Goal: Task Accomplishment & Management: Manage account settings

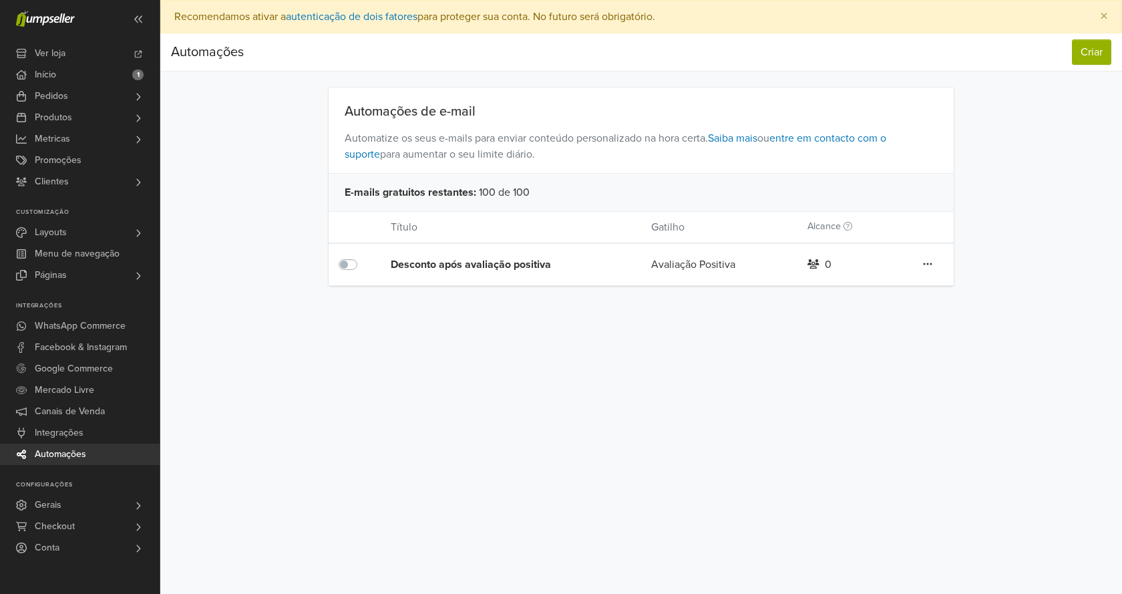
click at [416, 226] on div "Título" at bounding box center [511, 227] width 260 height 16
click at [415, 228] on div "Título" at bounding box center [511, 227] width 260 height 16
click at [928, 264] on icon at bounding box center [927, 264] width 9 height 2
click at [879, 290] on link "Editar" at bounding box center [879, 290] width 105 height 21
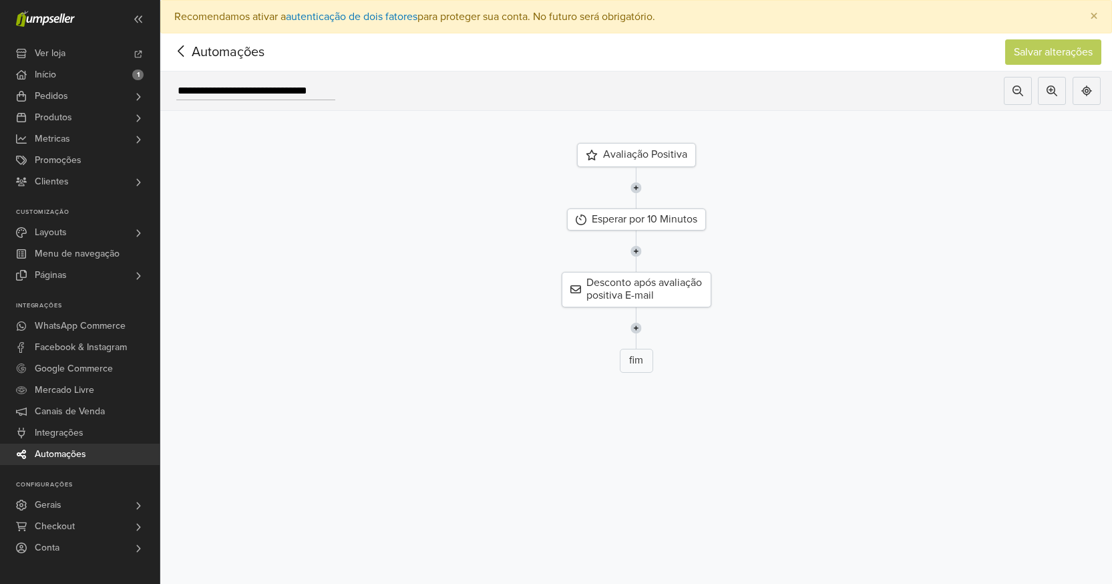
click at [180, 55] on icon at bounding box center [181, 51] width 21 height 17
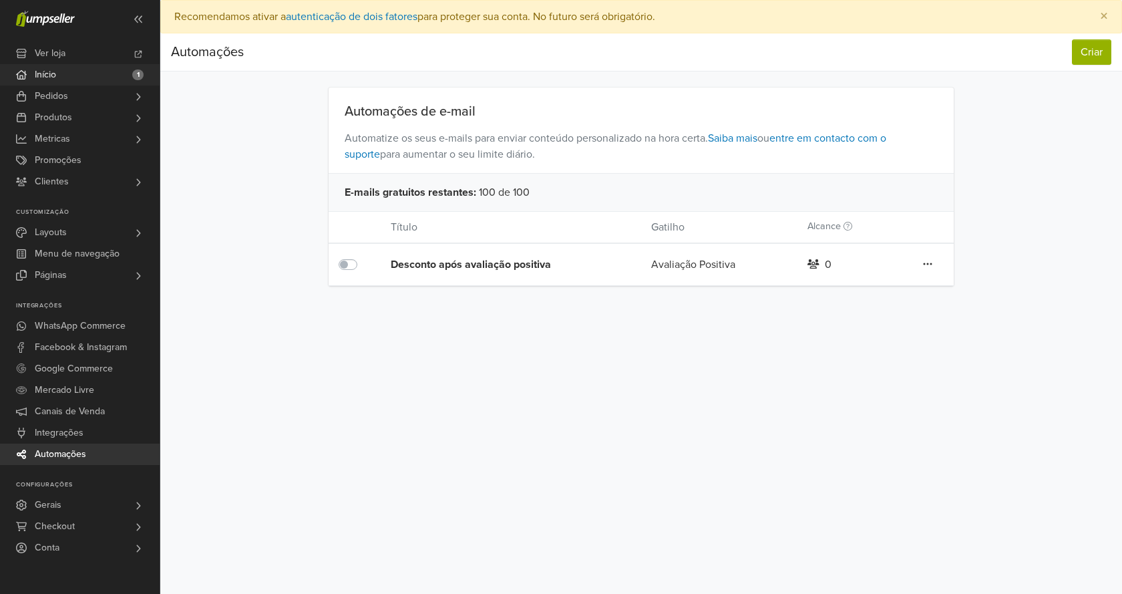
click at [107, 77] on link "Início 1" at bounding box center [80, 74] width 160 height 21
